Goal: Information Seeking & Learning: Learn about a topic

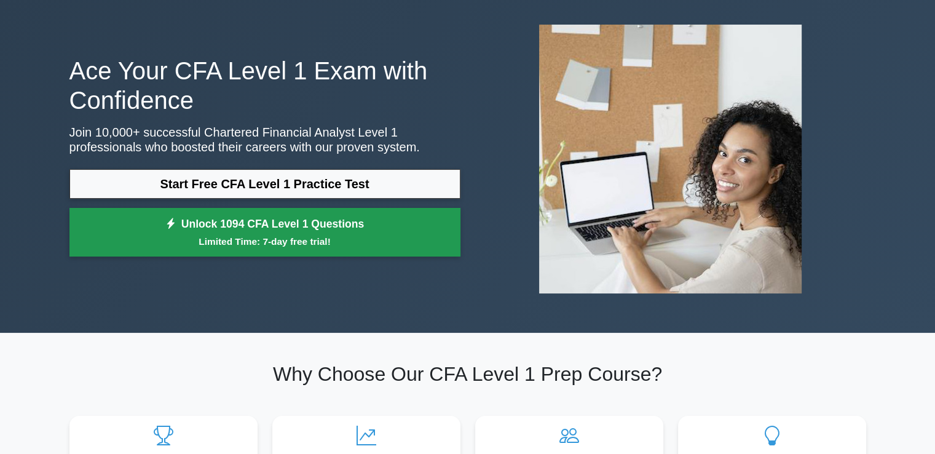
scroll to position [89, 0]
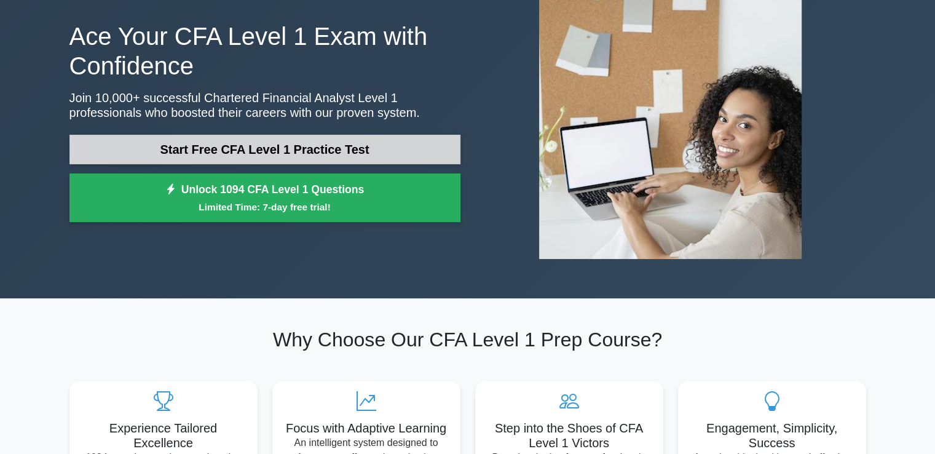
click at [300, 136] on link "Start Free CFA Level 1 Practice Test" at bounding box center [264, 150] width 391 height 30
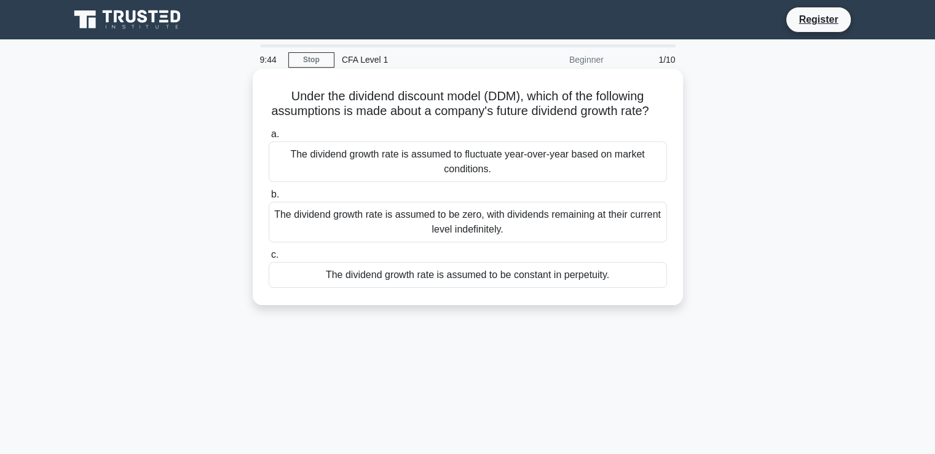
click at [389, 288] on div "The dividend growth rate is assumed to be constant in perpetuity." at bounding box center [468, 275] width 398 height 26
click at [269, 259] on input "c. The dividend growth rate is assumed to be constant in perpetuity." at bounding box center [269, 255] width 0 height 8
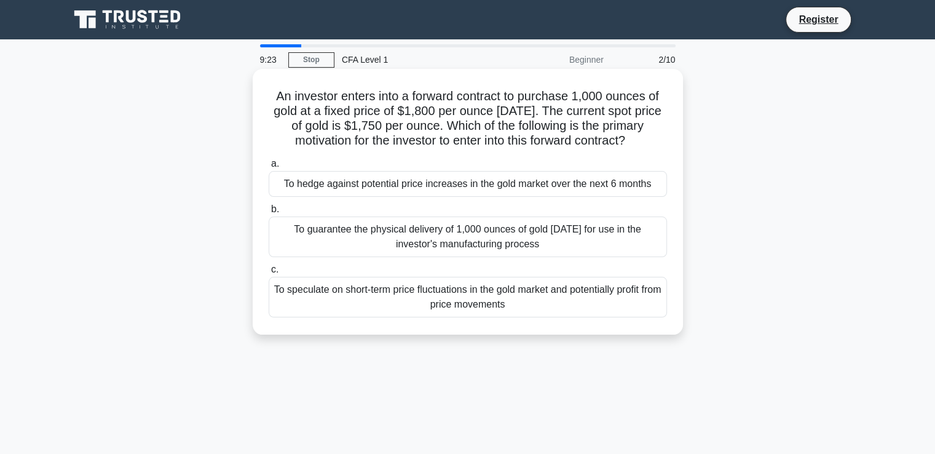
click at [342, 301] on div "To speculate on short-term price fluctuations in the gold market and potentiall…" at bounding box center [468, 297] width 398 height 41
click at [269, 274] on input "c. To speculate on short-term price fluctuations in the gold market and potenti…" at bounding box center [269, 270] width 0 height 8
